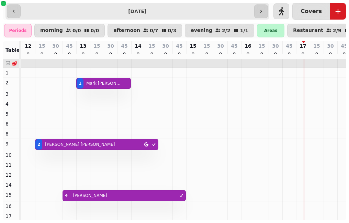
scroll to position [0, 237]
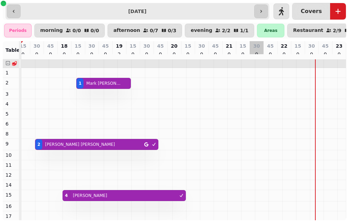
scroll to position [0, 294]
